Goal: Transaction & Acquisition: Purchase product/service

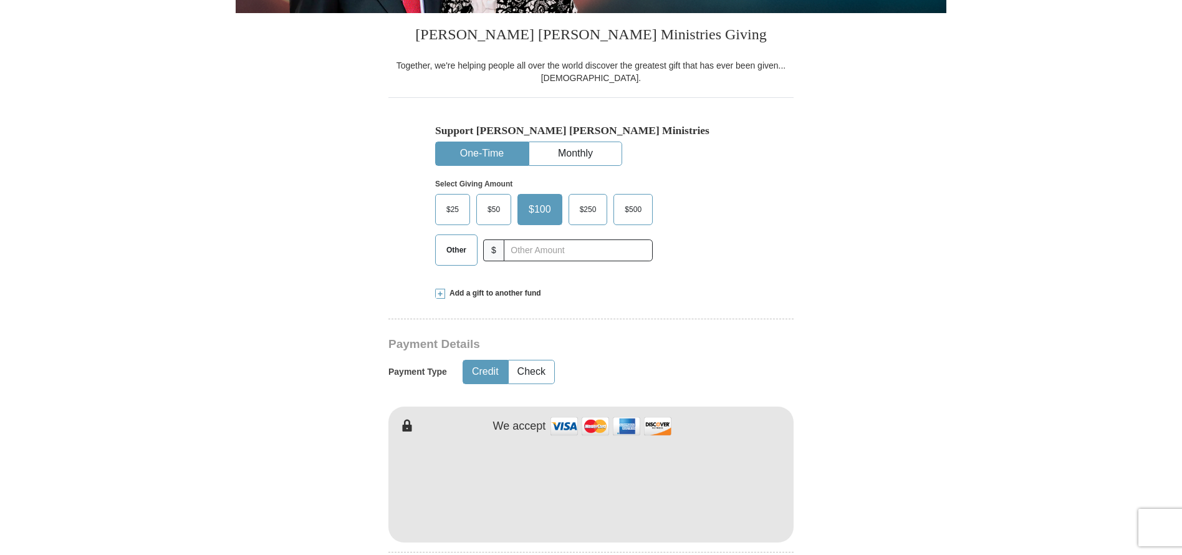
scroll to position [401, 0]
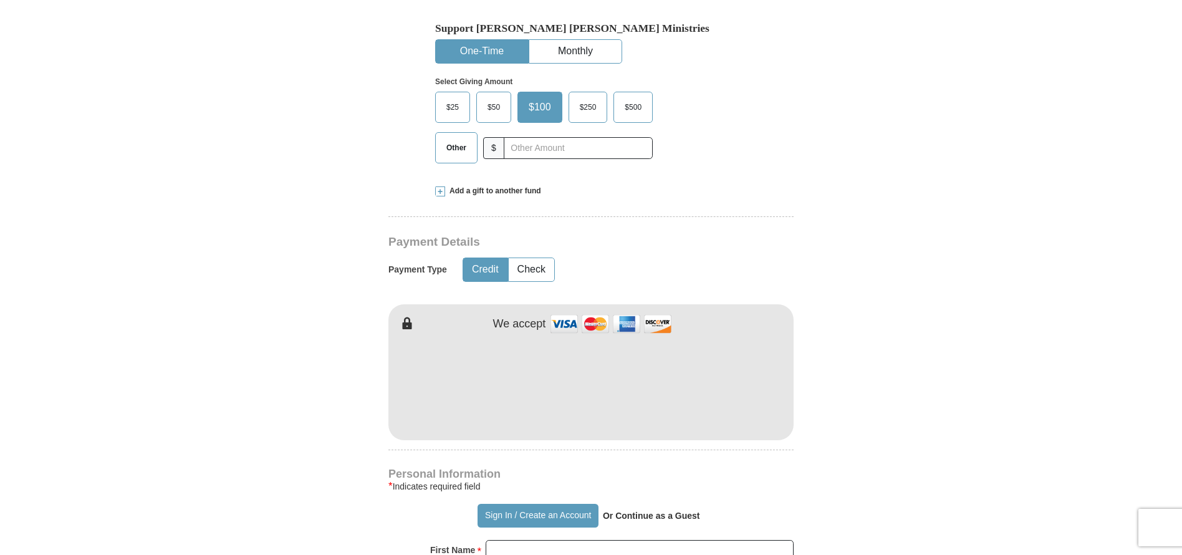
click at [549, 108] on span "$100" at bounding box center [539, 107] width 35 height 19
click at [0, 0] on input "$100" at bounding box center [0, 0] width 0 height 0
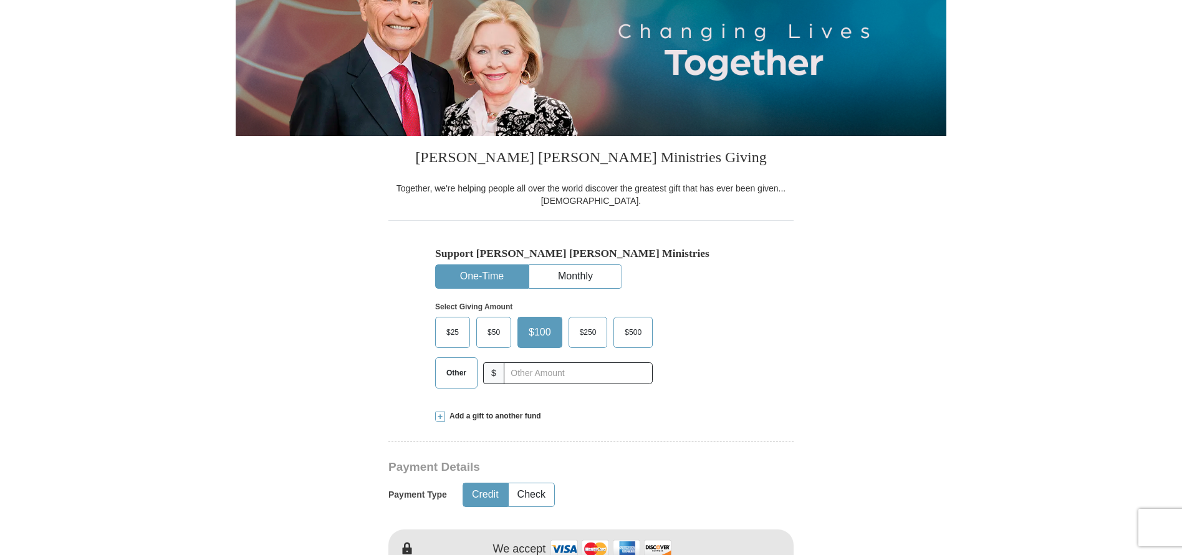
scroll to position [719, 0]
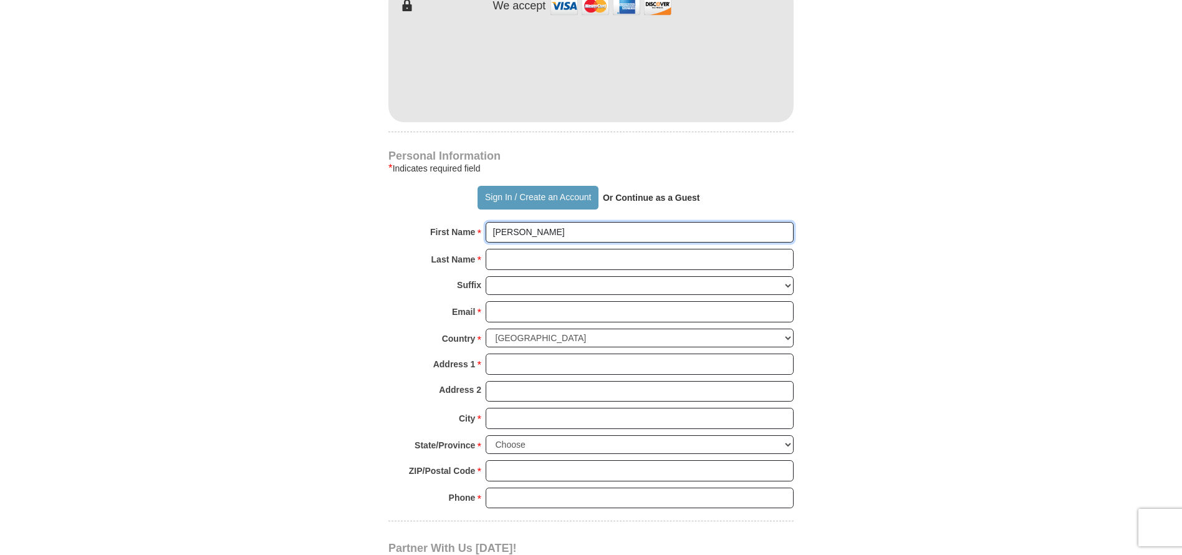
type input "[PERSON_NAME]"
type input "S"
type input "[PERSON_NAME]"
click at [697, 304] on input "jaso" at bounding box center [640, 311] width 308 height 21
click at [696, 304] on input "jaso" at bounding box center [640, 311] width 308 height 21
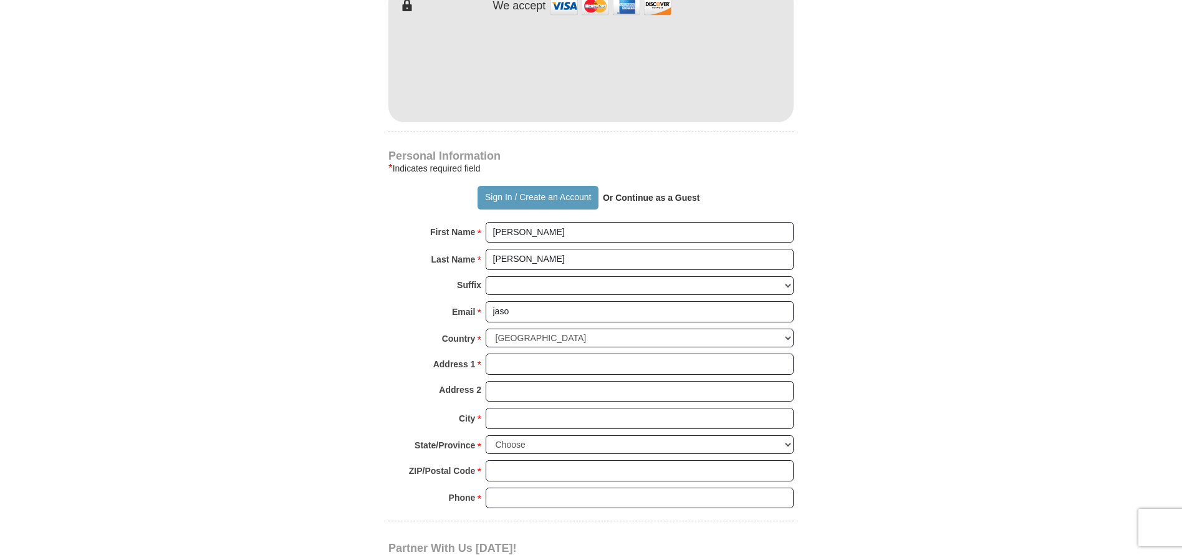
click at [319, 319] on form "Already have an account? Sign in for faster giving. Don't have an account? Crea…" at bounding box center [591, 94] width 711 height 1529
click at [853, 290] on form "Already have an account? Sign in for faster giving. Don't have an account? Crea…" at bounding box center [591, 94] width 711 height 1529
click at [941, 345] on form "Already have an account? Sign in for faster giving. Don't have an account? Crea…" at bounding box center [591, 94] width 711 height 1529
click at [540, 254] on input "[PERSON_NAME]" at bounding box center [640, 259] width 308 height 21
click at [536, 309] on input "jaso" at bounding box center [640, 311] width 308 height 21
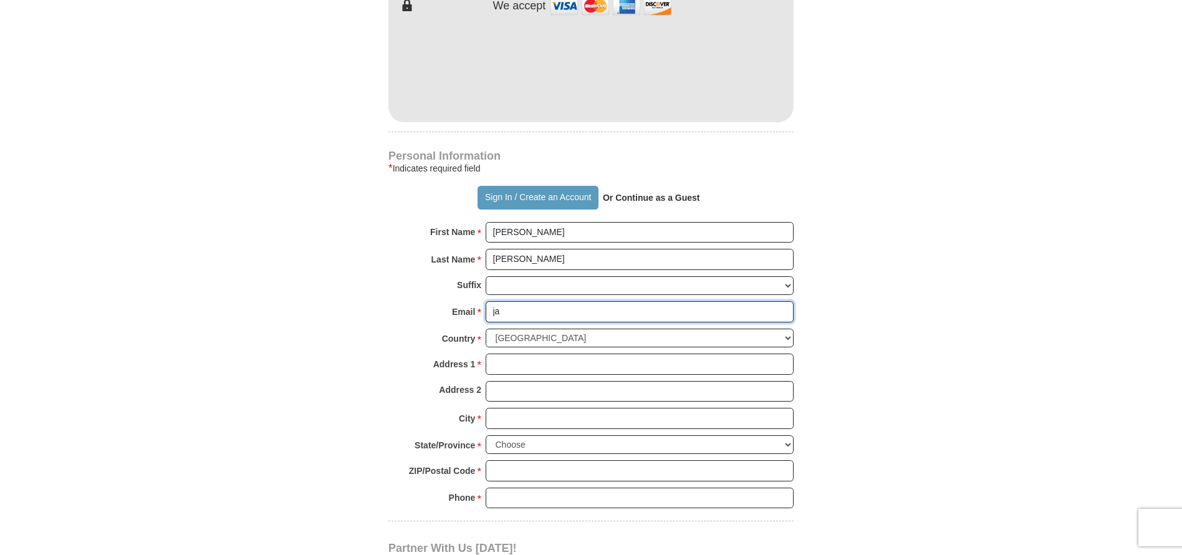
type input "j"
type input "[EMAIL_ADDRESS][DOMAIN_NAME]"
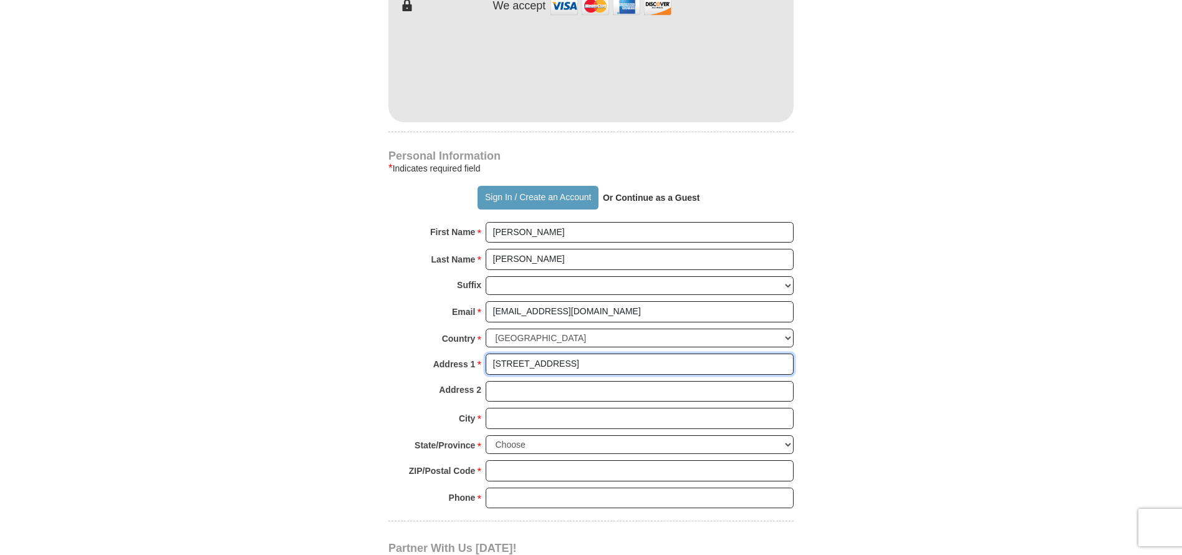
type input "[STREET_ADDRESS]"
type input "B"
type input "Trophy Club"
select select "[GEOGRAPHIC_DATA]"
type input "76262"
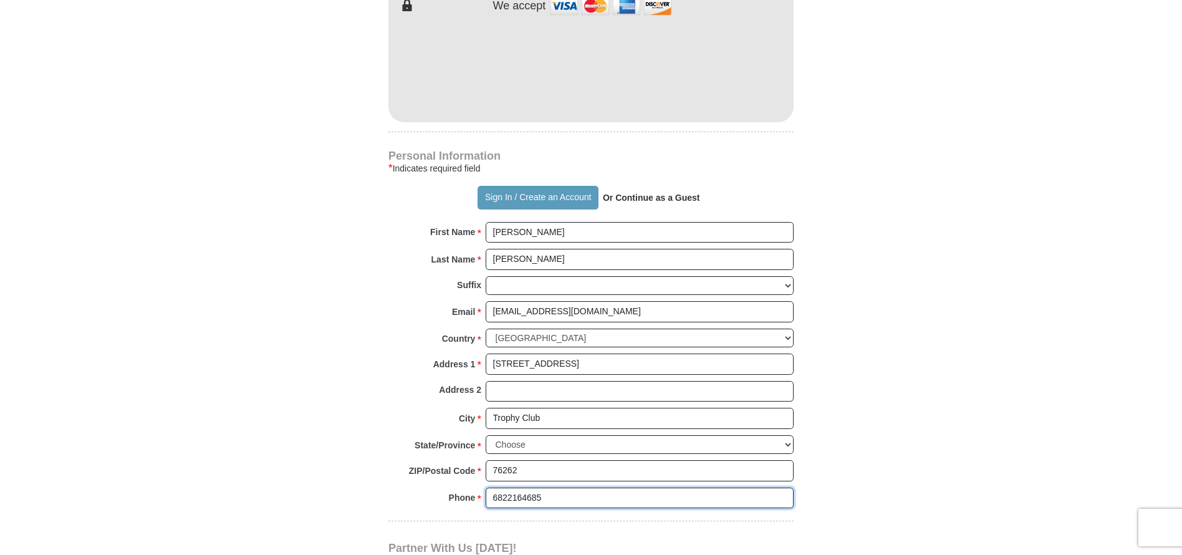
type input "6822164685"
click at [915, 320] on form "Already have an account? Sign in for faster giving. Don't have an account? Crea…" at bounding box center [591, 94] width 711 height 1529
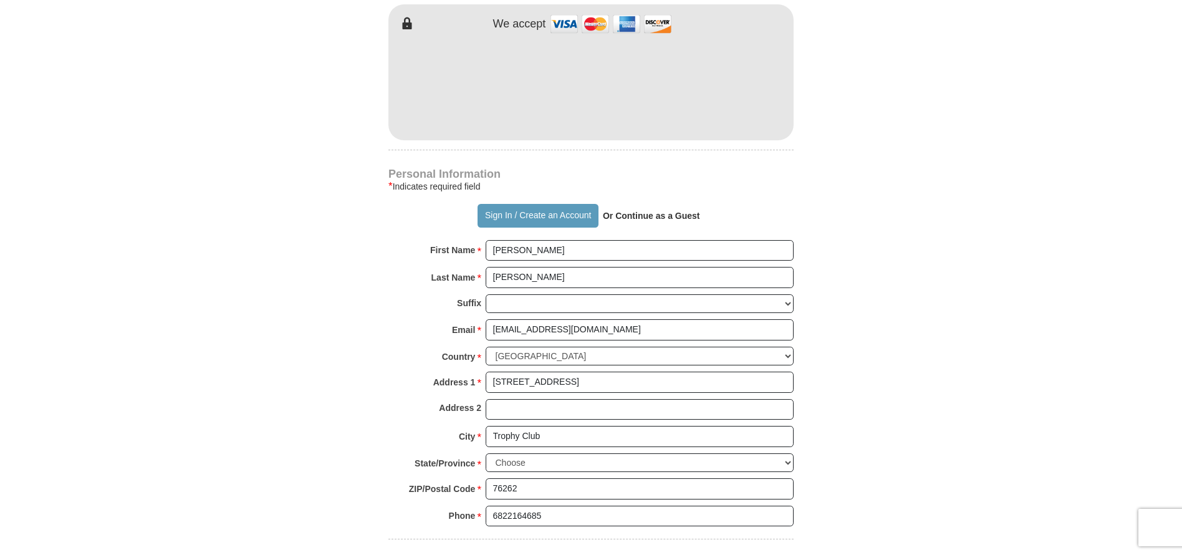
scroll to position [622, 0]
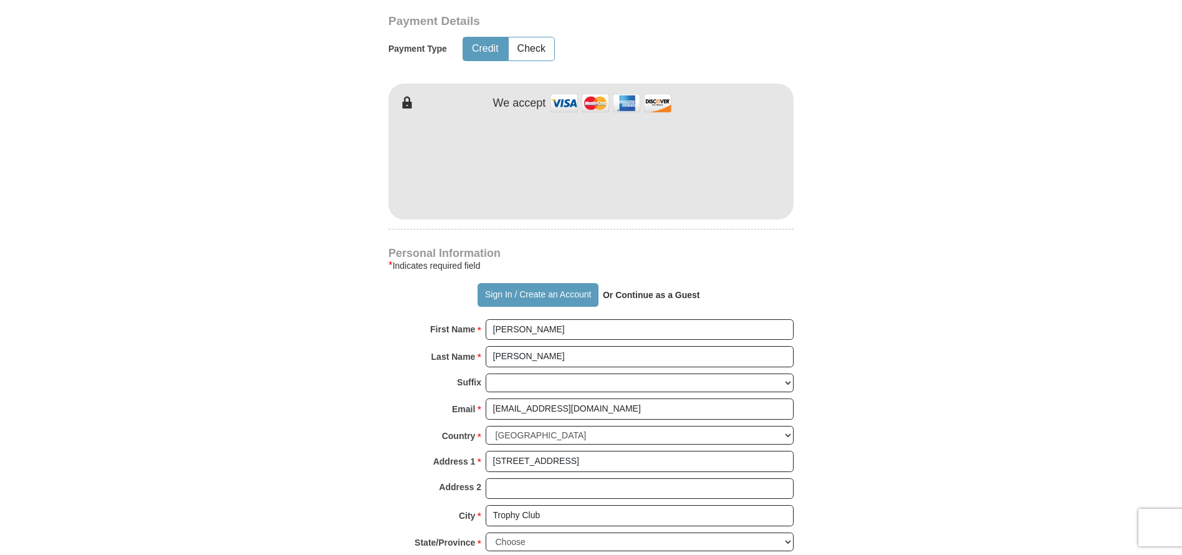
click at [674, 300] on p "Or Continue as a Guest" at bounding box center [651, 294] width 106 height 21
click at [675, 297] on p "Or Continue as a Guest" at bounding box center [651, 294] width 106 height 21
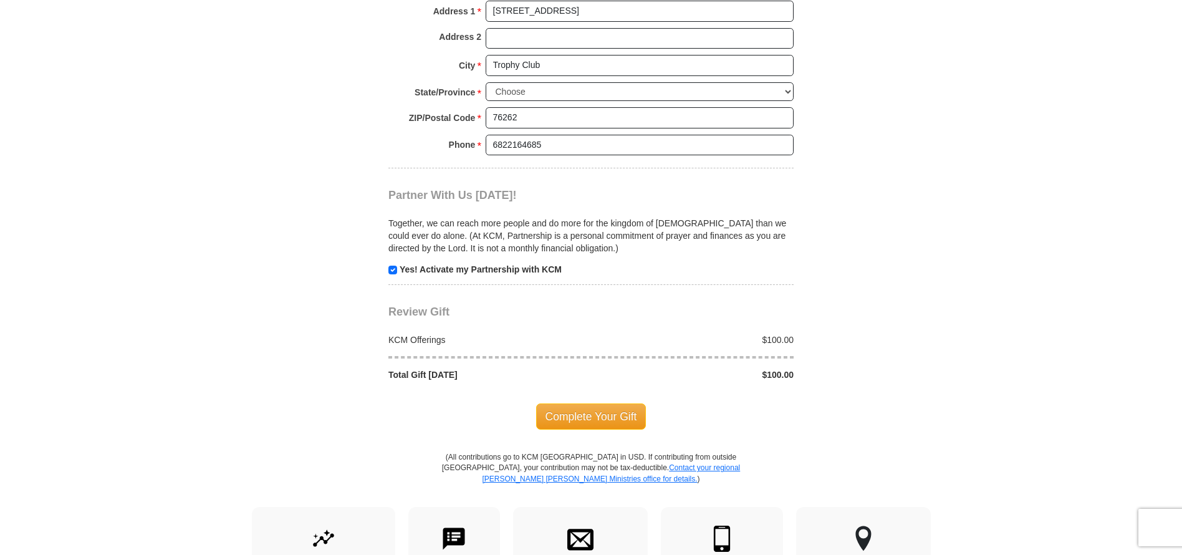
scroll to position [1092, 0]
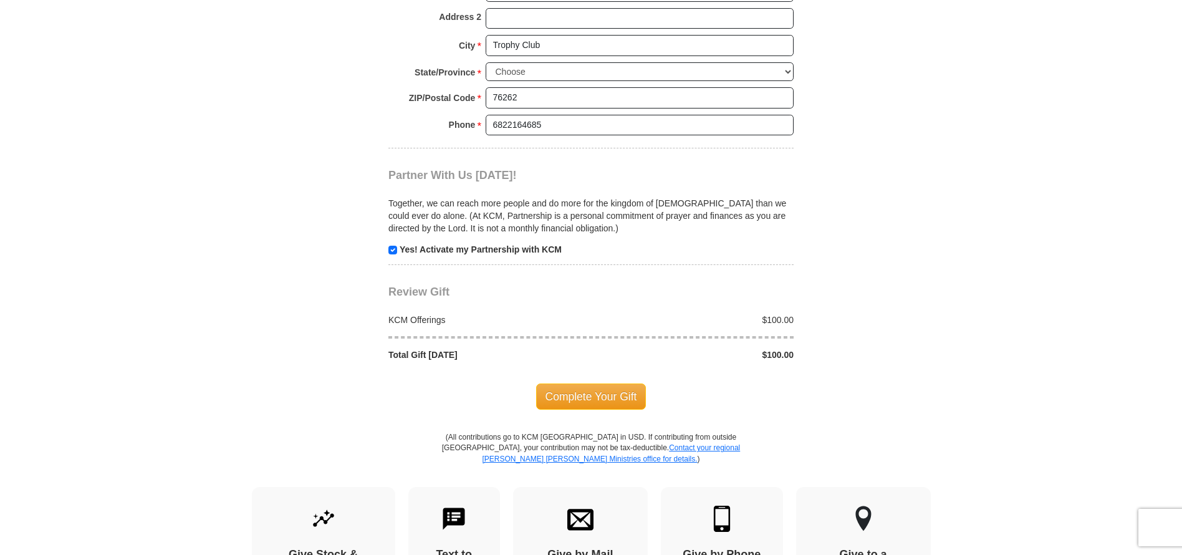
click at [390, 246] on input "checkbox" at bounding box center [392, 250] width 9 height 9
checkbox input "false"
click at [610, 383] on span "Complete Your Gift" at bounding box center [591, 396] width 110 height 26
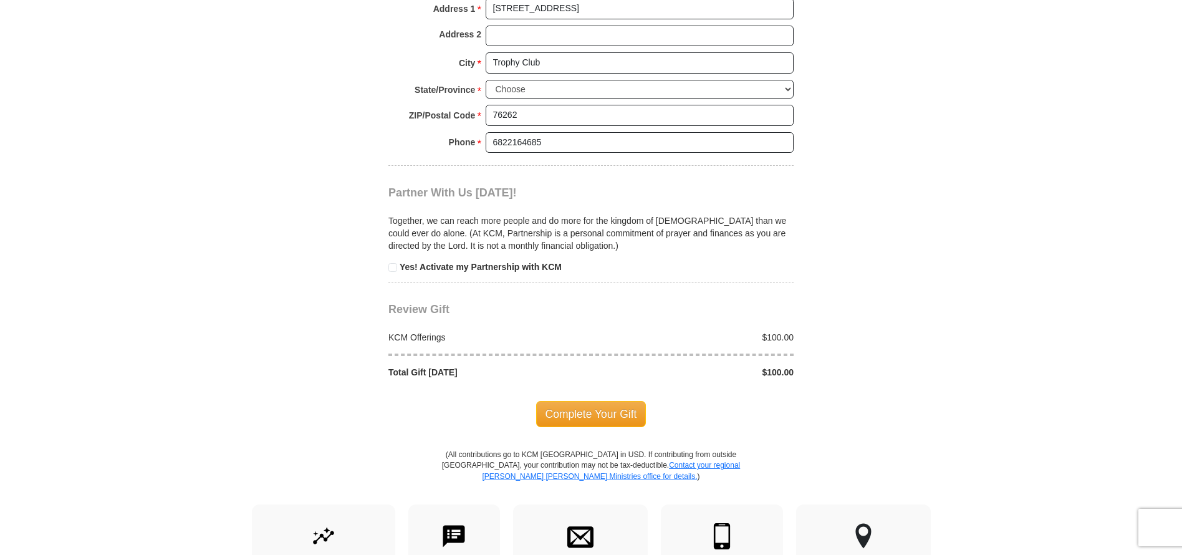
scroll to position [1307, 0]
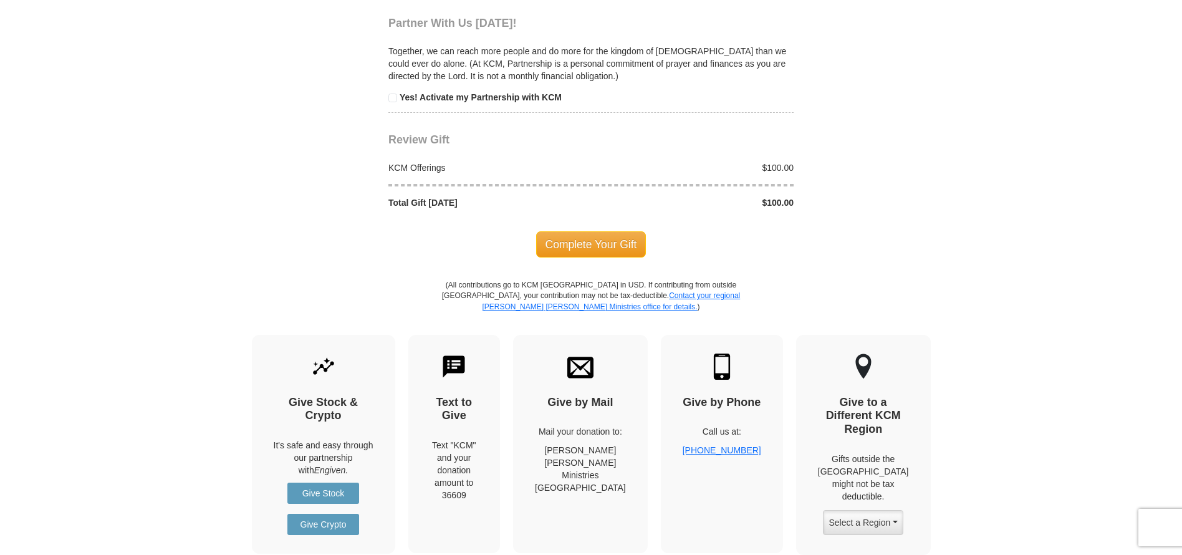
click at [592, 234] on span "Complete Your Gift" at bounding box center [591, 244] width 110 height 26
